Goal: Check status: Check status

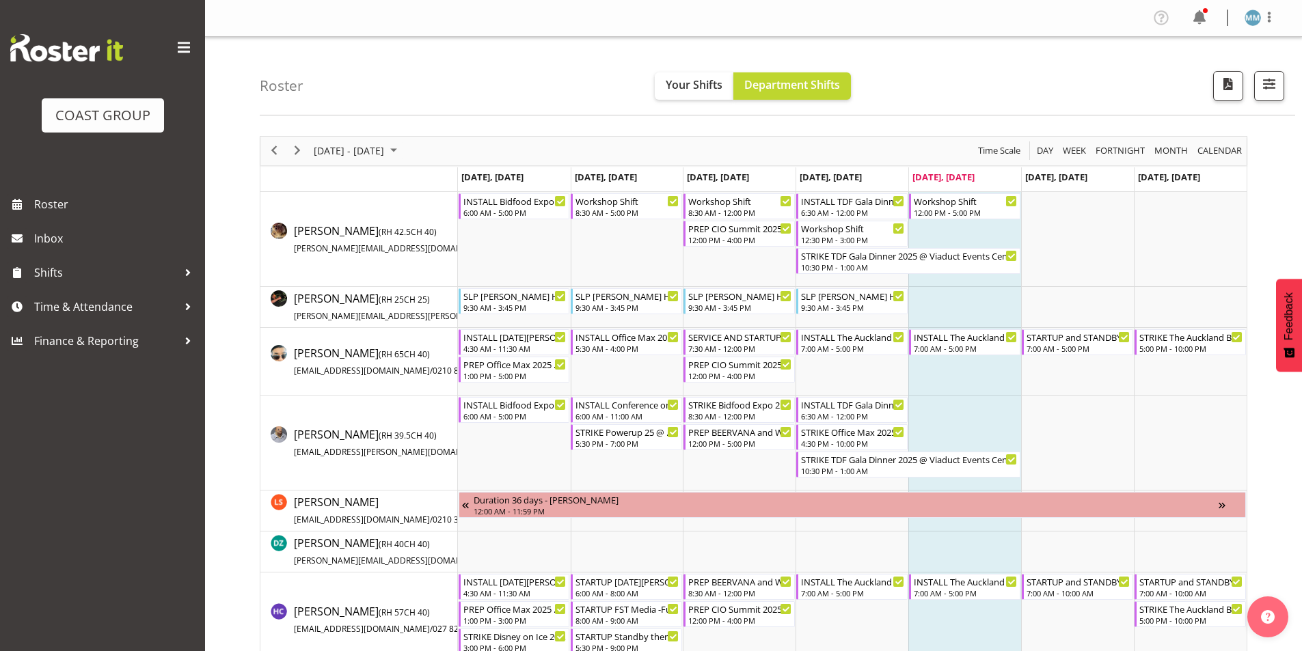
scroll to position [684, 0]
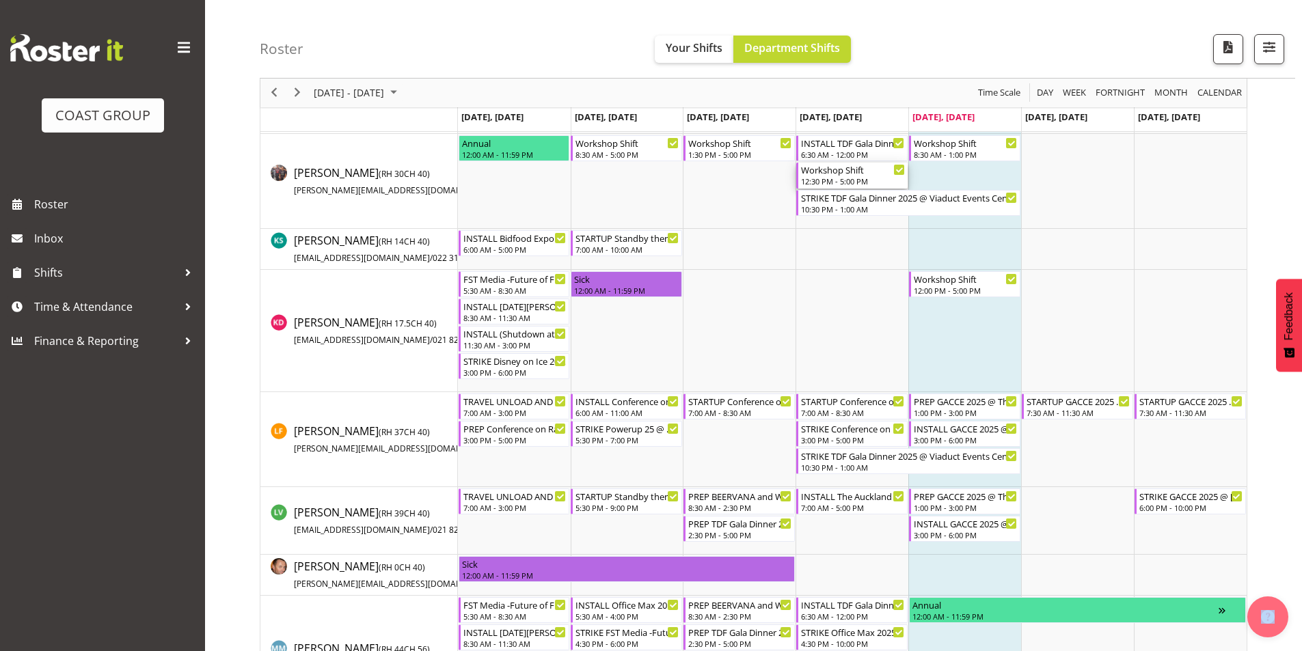
click at [848, 165] on div "Workshop Shift" at bounding box center [853, 170] width 104 height 14
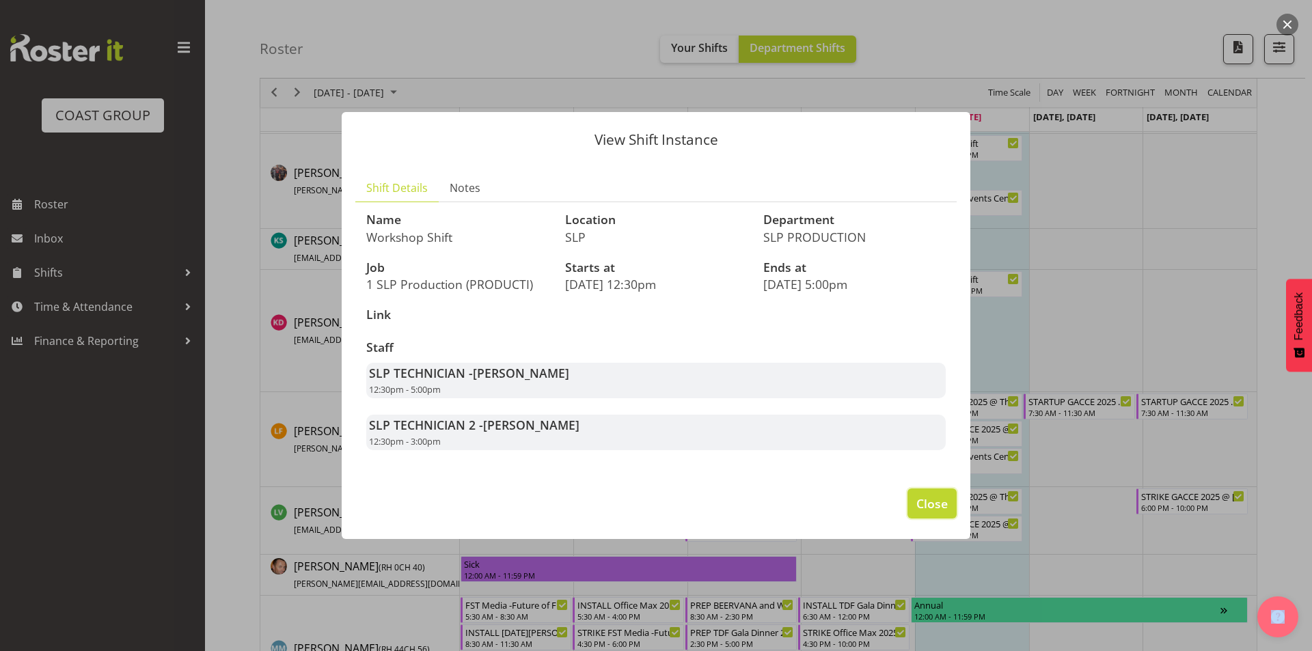
click at [939, 500] on span "Close" at bounding box center [932, 504] width 31 height 18
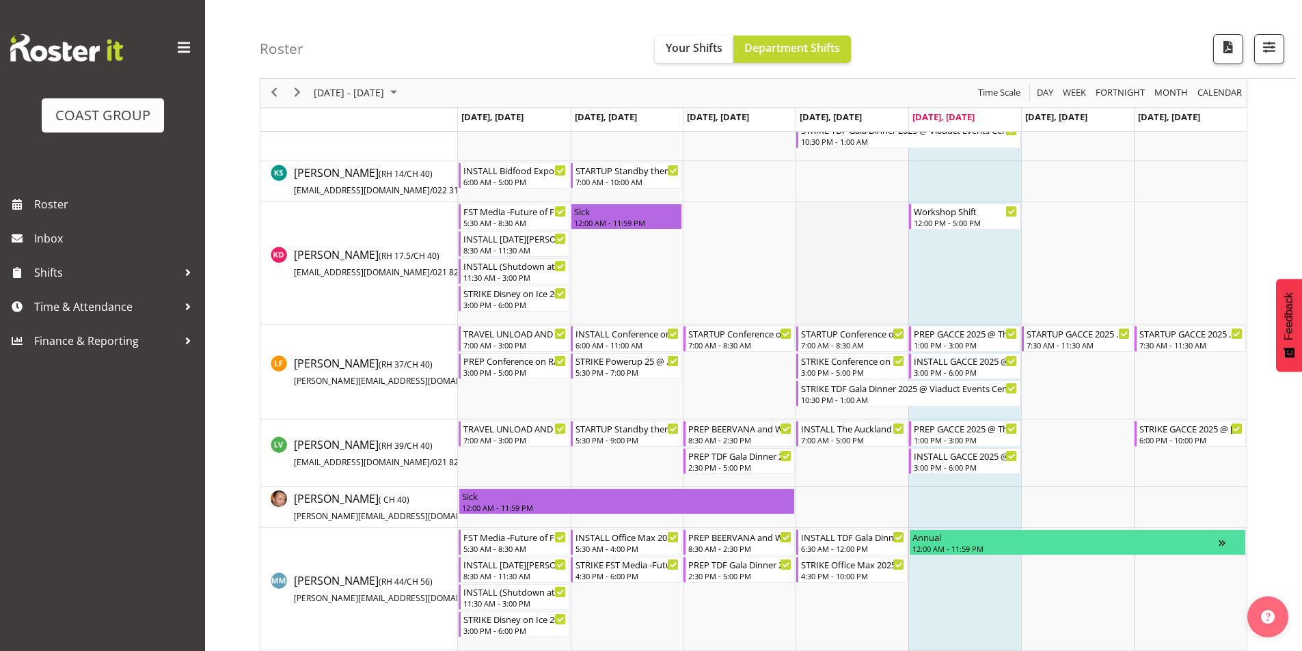
scroll to position [752, 0]
click at [952, 368] on div "3:00 PM - 6:00 PM" at bounding box center [966, 371] width 104 height 11
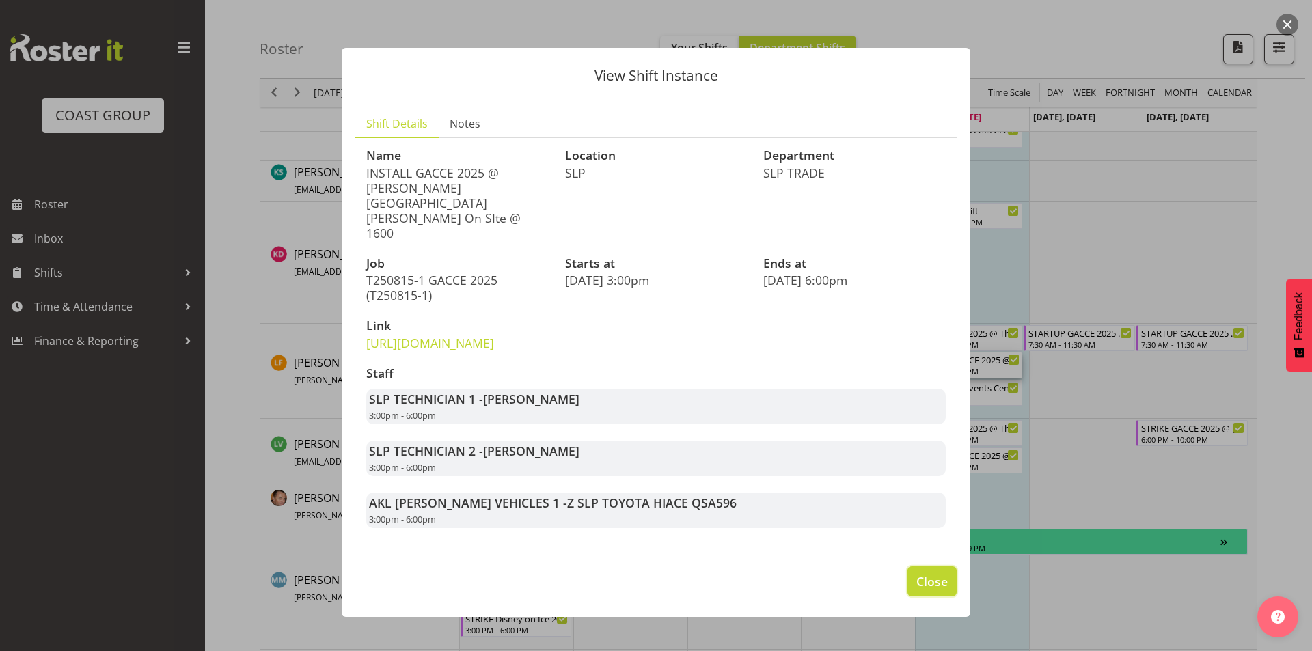
click at [934, 573] on span "Close" at bounding box center [932, 582] width 31 height 18
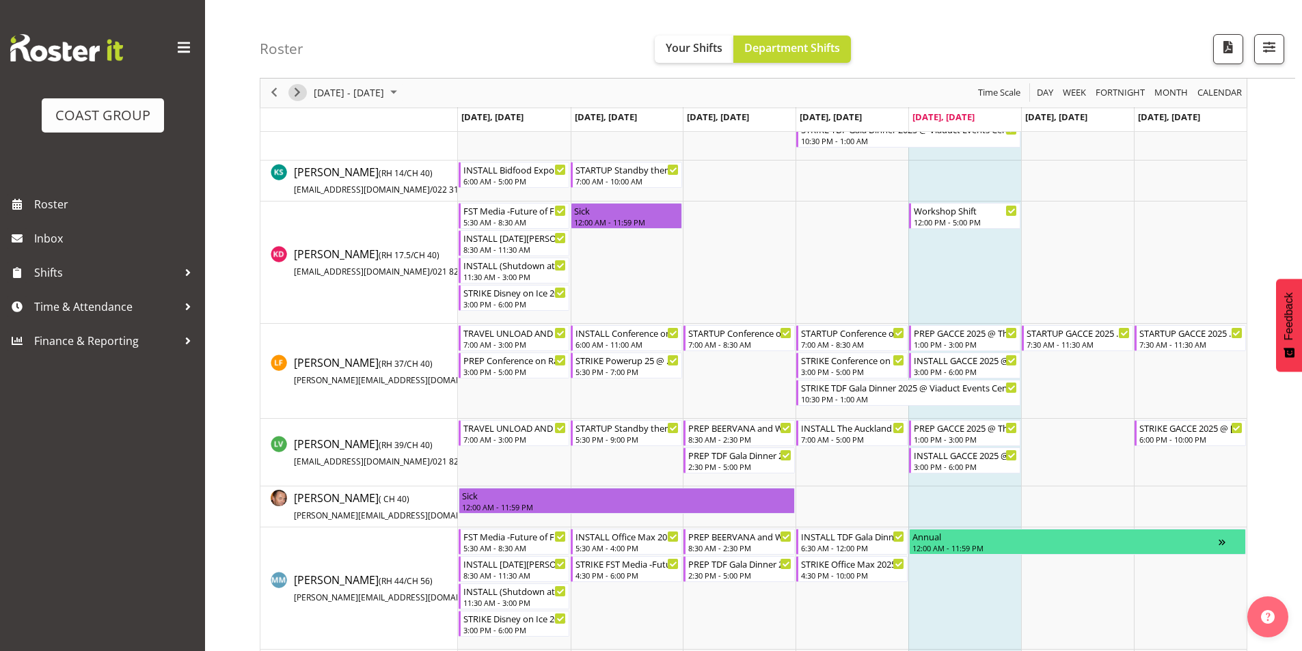
click at [298, 98] on span "Next" at bounding box center [297, 93] width 16 height 17
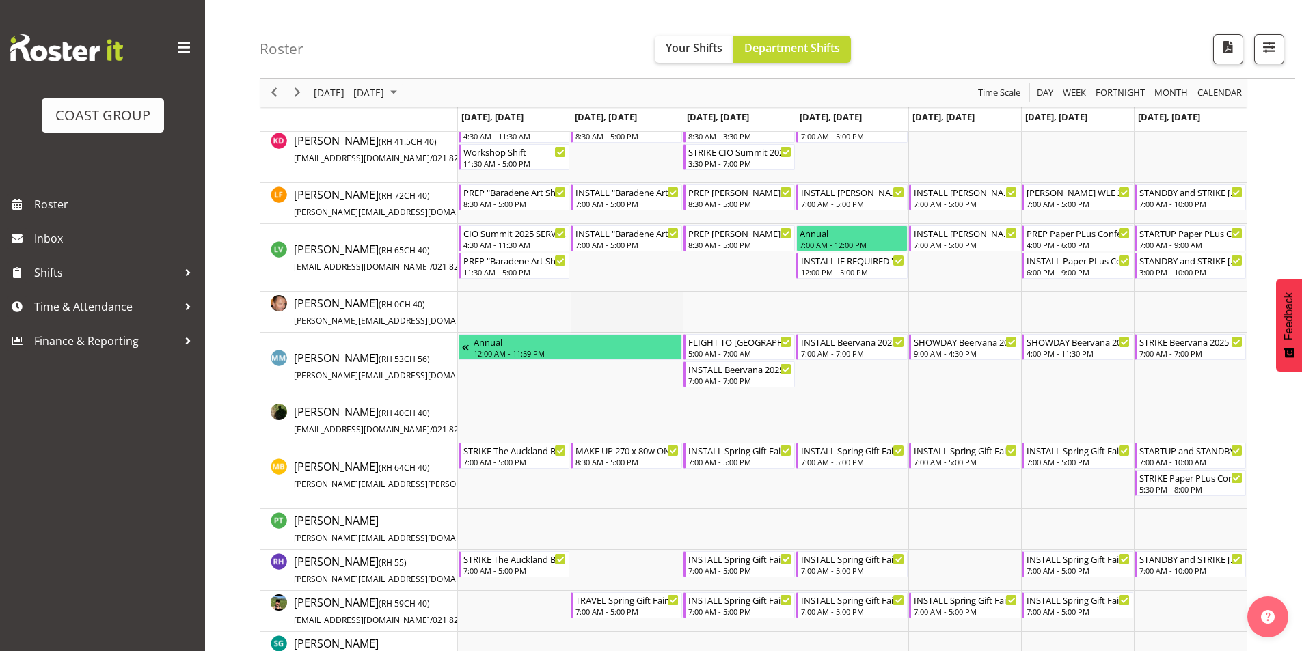
scroll to position [684, 0]
